Goal: Task Accomplishment & Management: Manage account settings

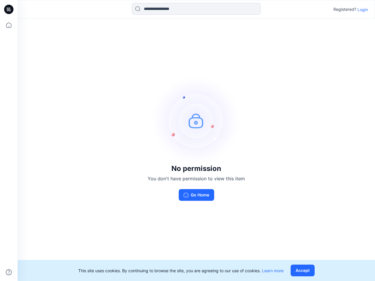
click at [187, 141] on img at bounding box center [196, 121] width 88 height 88
click at [9, 9] on icon at bounding box center [9, 9] width 2 height 0
click at [9, 25] on icon at bounding box center [8, 25] width 13 height 13
click at [9, 272] on icon at bounding box center [9, 272] width 6 height 6
click at [196, 9] on input at bounding box center [196, 9] width 129 height 12
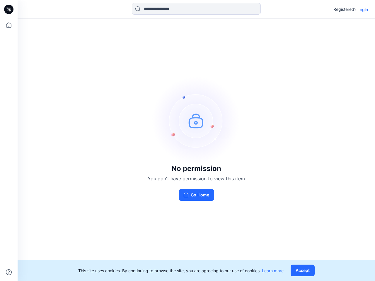
click at [362, 9] on p "Login" at bounding box center [362, 9] width 11 height 6
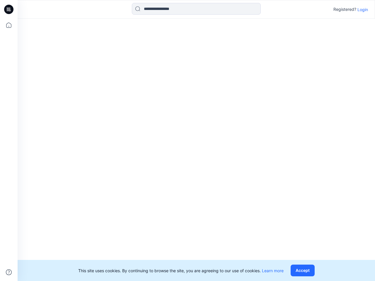
click at [304, 271] on button "Accept" at bounding box center [302, 271] width 24 height 12
